Goal: Task Accomplishment & Management: Complete application form

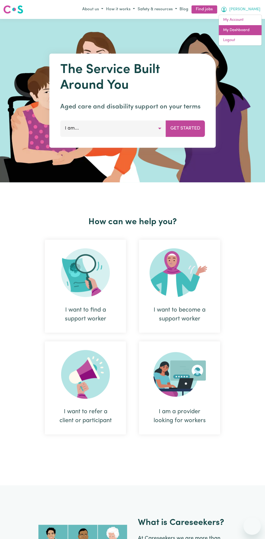
click at [239, 29] on link "My Dashboard" at bounding box center [240, 30] width 43 height 10
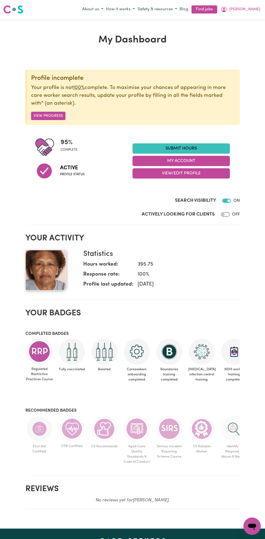
click at [185, 145] on link "Submit Hours" at bounding box center [181, 148] width 97 height 10
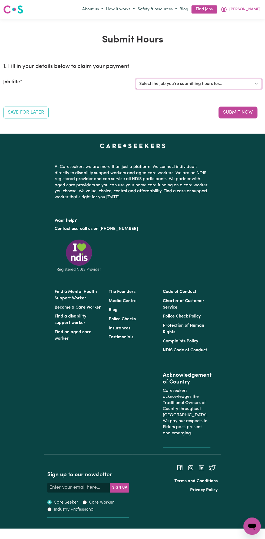
click at [186, 81] on select "Select the job you're submitting hours for... [Vartouhie ([PERSON_NAME]) [PERSO…" at bounding box center [199, 84] width 126 height 10
select select "13810"
click at [136, 79] on select "Select the job you're submitting hours for... [Vartouhie ([PERSON_NAME]) [PERSO…" at bounding box center [199, 84] width 126 height 10
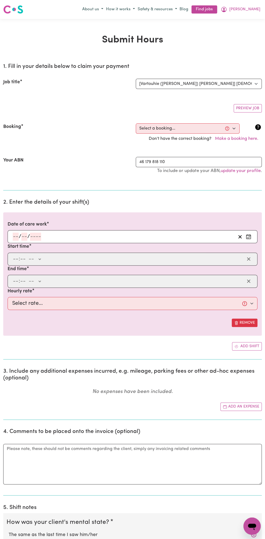
click at [33, 197] on section "2. Enter the details of your shift(s) Date of care work / / Start time : -- AM …" at bounding box center [132, 277] width 259 height 165
click at [34, 234] on input "number" at bounding box center [35, 237] width 11 height 8
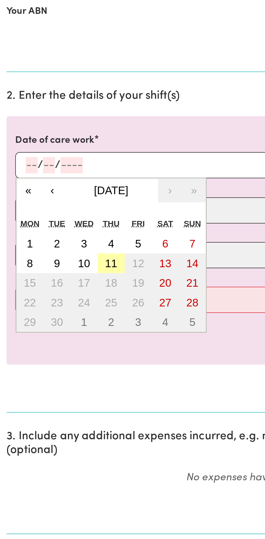
click at [55, 285] on abbr "11" at bounding box center [55, 285] width 6 height 6
type input "[DATE]"
type input "11"
type input "9"
type input "2025"
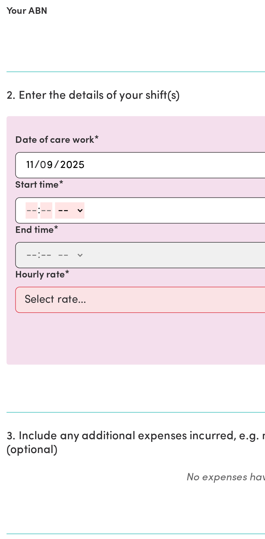
click at [14, 258] on input "number" at bounding box center [16, 259] width 6 height 8
type input "8"
type input "0"
click at [39, 257] on select "-- AM PM" at bounding box center [34, 259] width 15 height 8
select select "am"
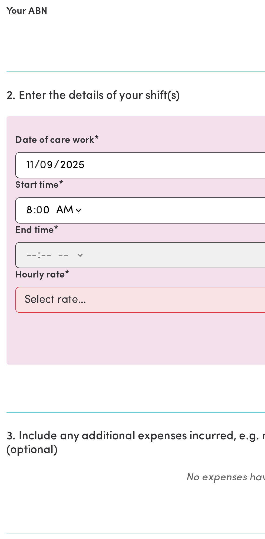
click at [27, 255] on select "-- AM PM" at bounding box center [34, 259] width 15 height 8
type input "08:00"
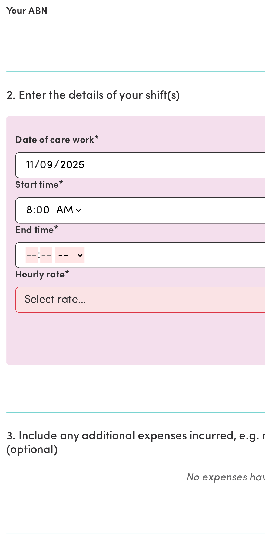
click at [14, 281] on input "number" at bounding box center [16, 281] width 6 height 8
type input "8"
type input "0"
click at [40, 281] on select "-- AM PM" at bounding box center [34, 281] width 15 height 8
select select "am"
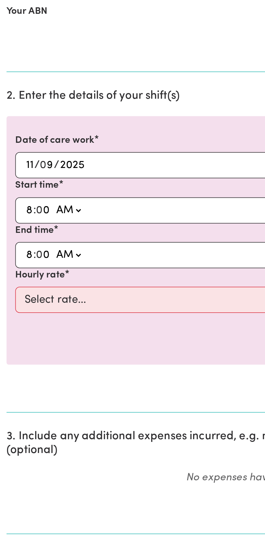
click at [27, 277] on select "-- AM PM" at bounding box center [34, 281] width 15 height 8
type input "08:00"
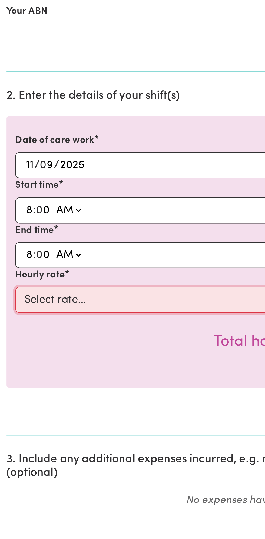
click at [55, 301] on select "Select rate... $49.00 (Weekday) $60.00 ([DATE])" at bounding box center [133, 303] width 250 height 13
select select "49-Weekday"
click at [8, 297] on select "Select rate... $49.00 (Weekday) $60.00 ([DATE])" at bounding box center [133, 303] width 250 height 13
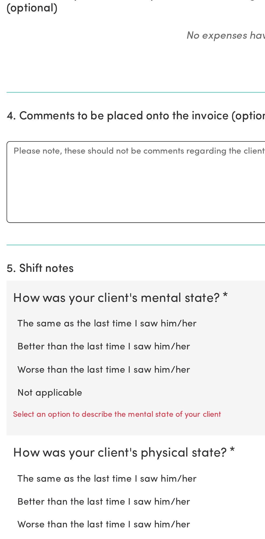
scroll to position [114, 0]
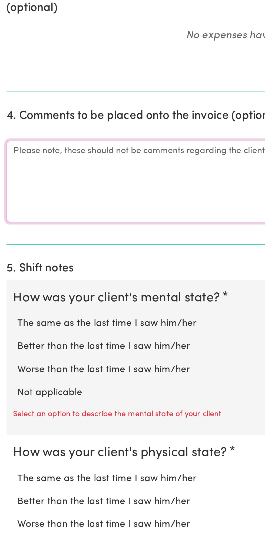
click at [35, 358] on textarea "Comments" at bounding box center [132, 361] width 259 height 41
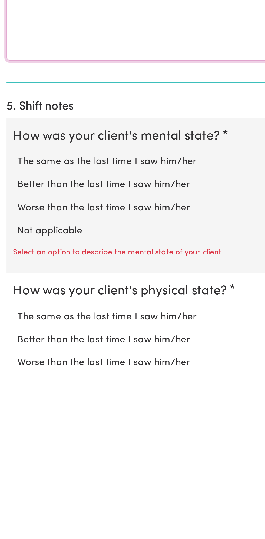
type textarea "All good"
click at [34, 463] on label "Not applicable" at bounding box center [133, 466] width 248 height 7
click at [9, 463] on input "Not applicable" at bounding box center [8, 463] width 0 height 0
radio input "true"
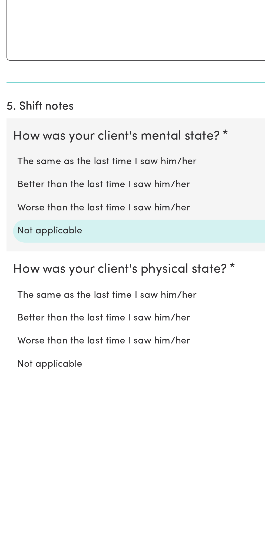
scroll to position [114, 0]
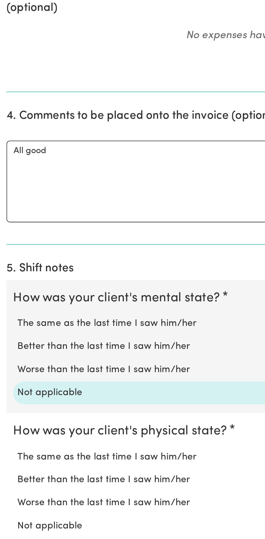
click at [34, 530] on label "Not applicable" at bounding box center [133, 532] width 248 height 7
click at [9, 529] on input "Not applicable" at bounding box center [8, 529] width 0 height 0
radio input "true"
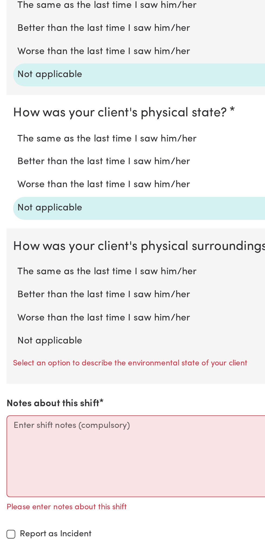
scroll to position [274, 0]
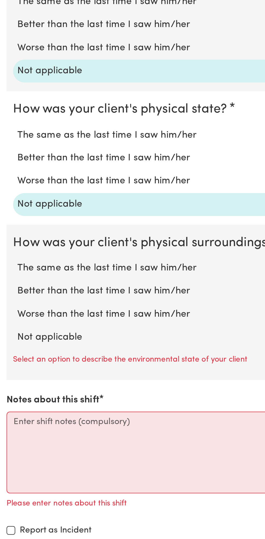
click at [38, 436] on label "Not applicable" at bounding box center [133, 439] width 248 height 7
click at [9, 435] on input "Not applicable" at bounding box center [8, 435] width 0 height 0
radio input "true"
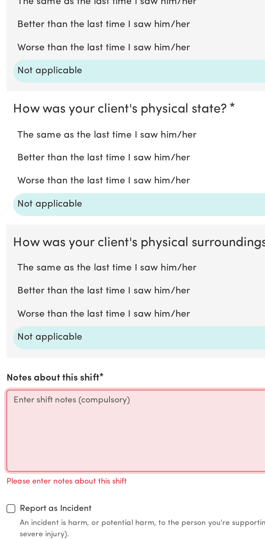
click at [26, 479] on textarea "Notes about this shift" at bounding box center [132, 485] width 259 height 41
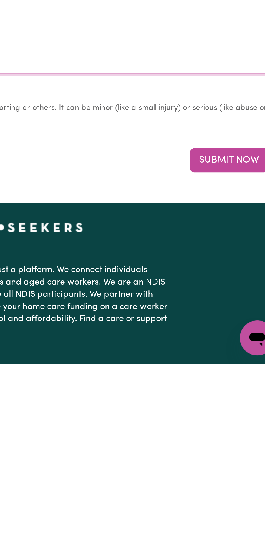
scroll to position [384, 0]
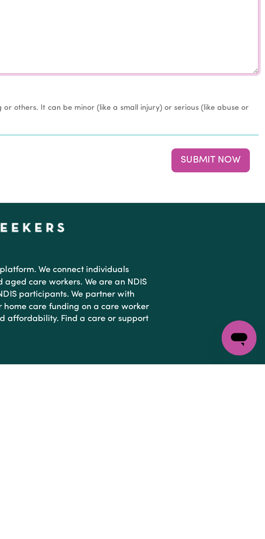
type textarea "Nothing changes all good"
click at [242, 433] on button "Submit Now" at bounding box center [238, 438] width 39 height 12
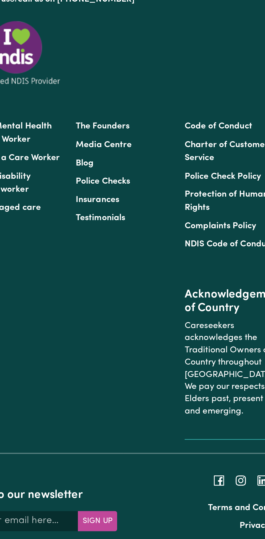
scroll to position [25, 0]
